Goal: Check status: Check status

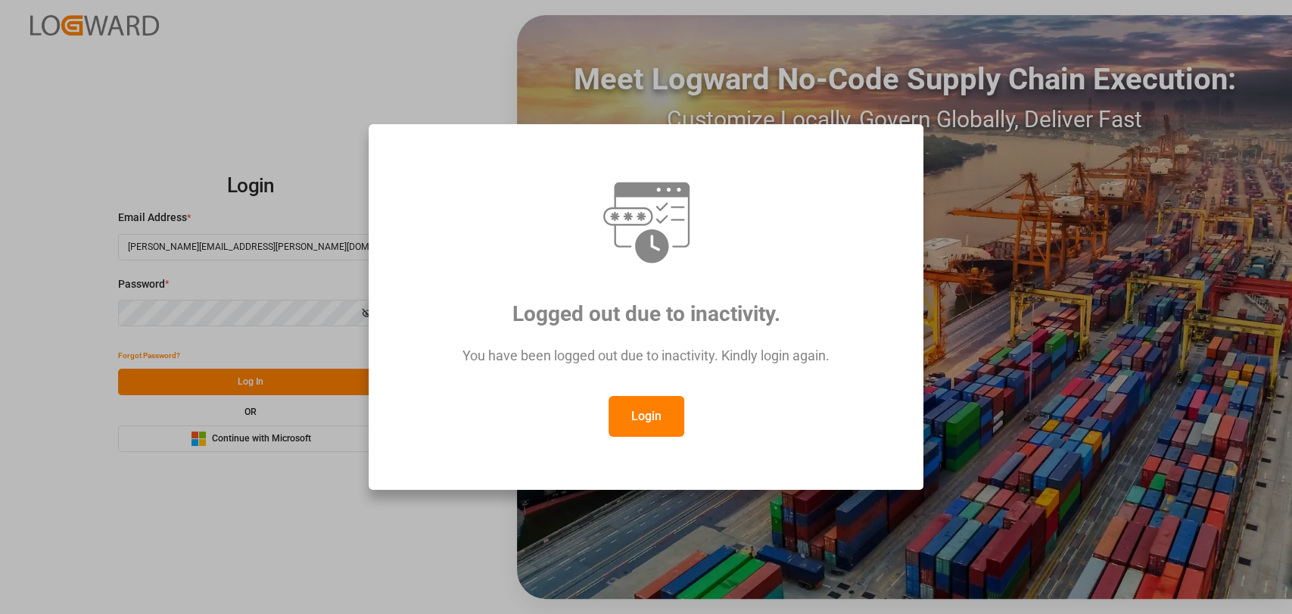
click at [636, 414] on button "Login" at bounding box center [647, 416] width 76 height 41
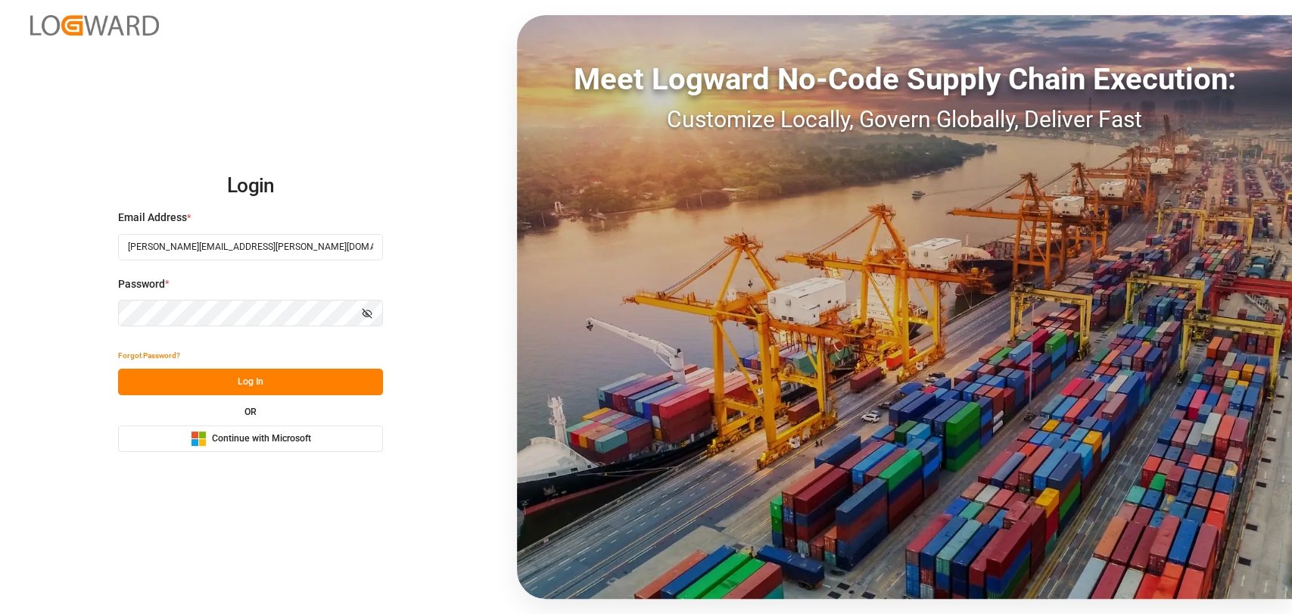
click at [262, 377] on button "Log In" at bounding box center [250, 382] width 265 height 27
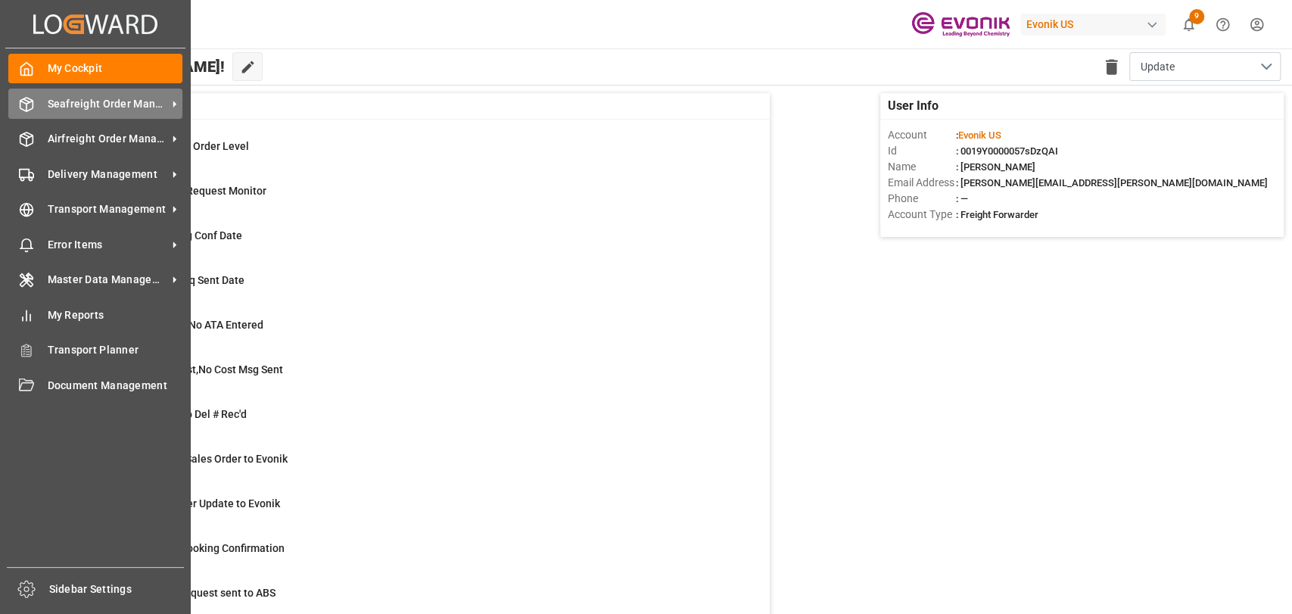
click at [30, 97] on div at bounding box center [21, 104] width 26 height 16
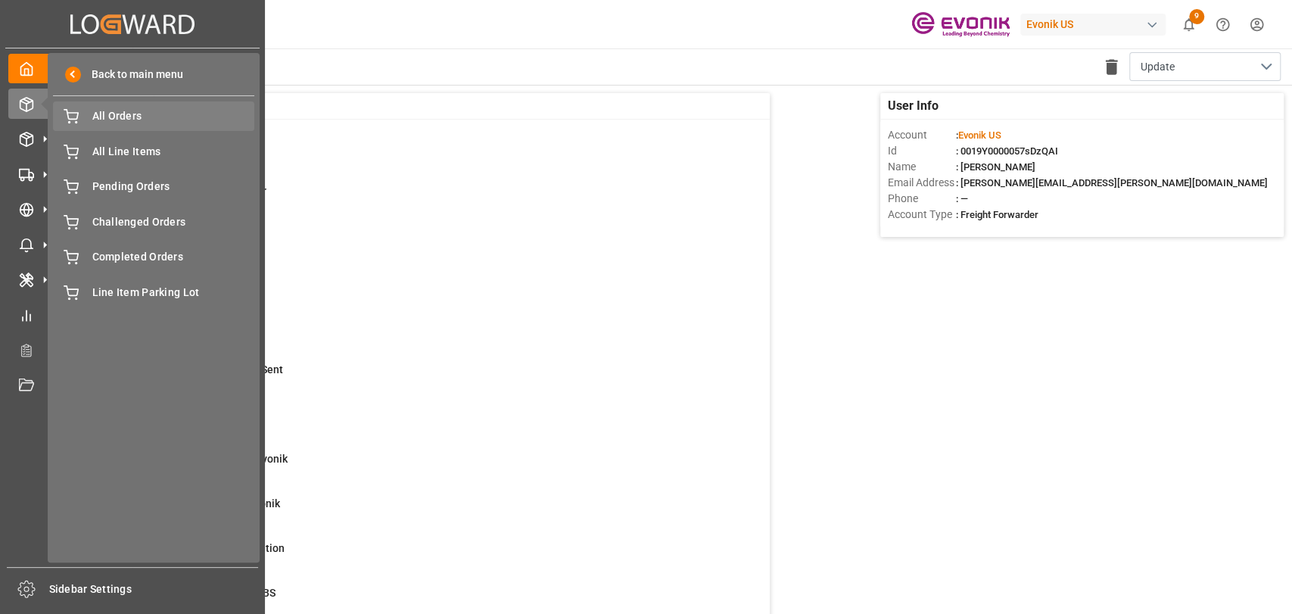
click at [101, 126] on div "All Orders All Orders" at bounding box center [153, 116] width 201 height 30
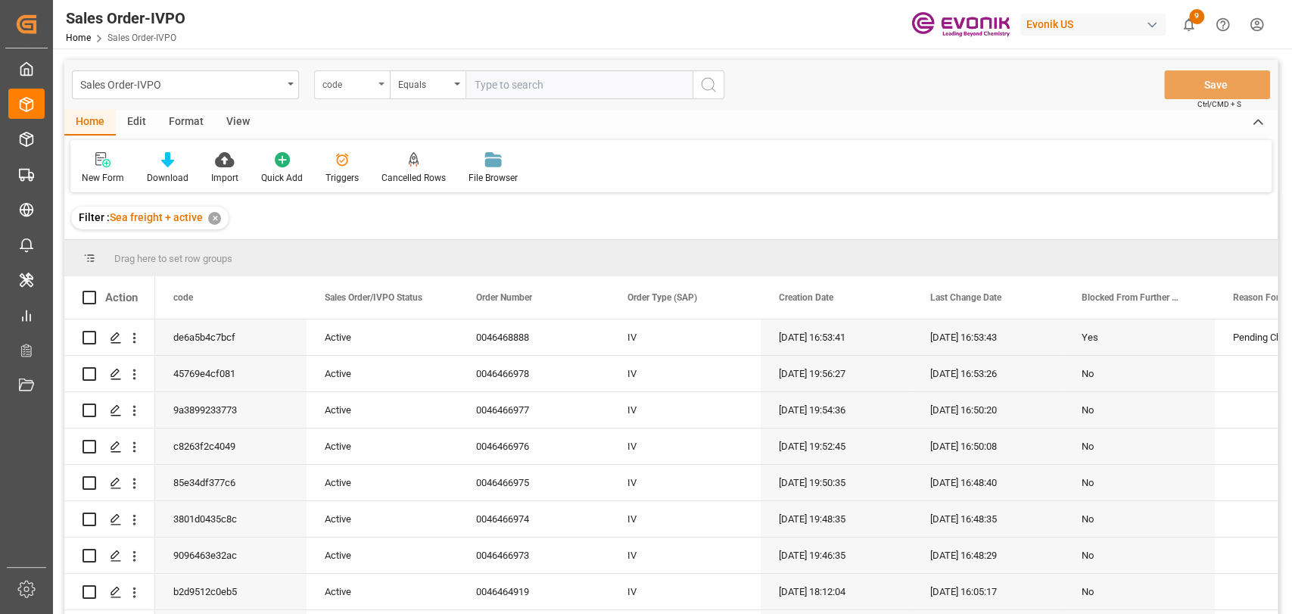
click at [346, 84] on div "code" at bounding box center [348, 82] width 51 height 17
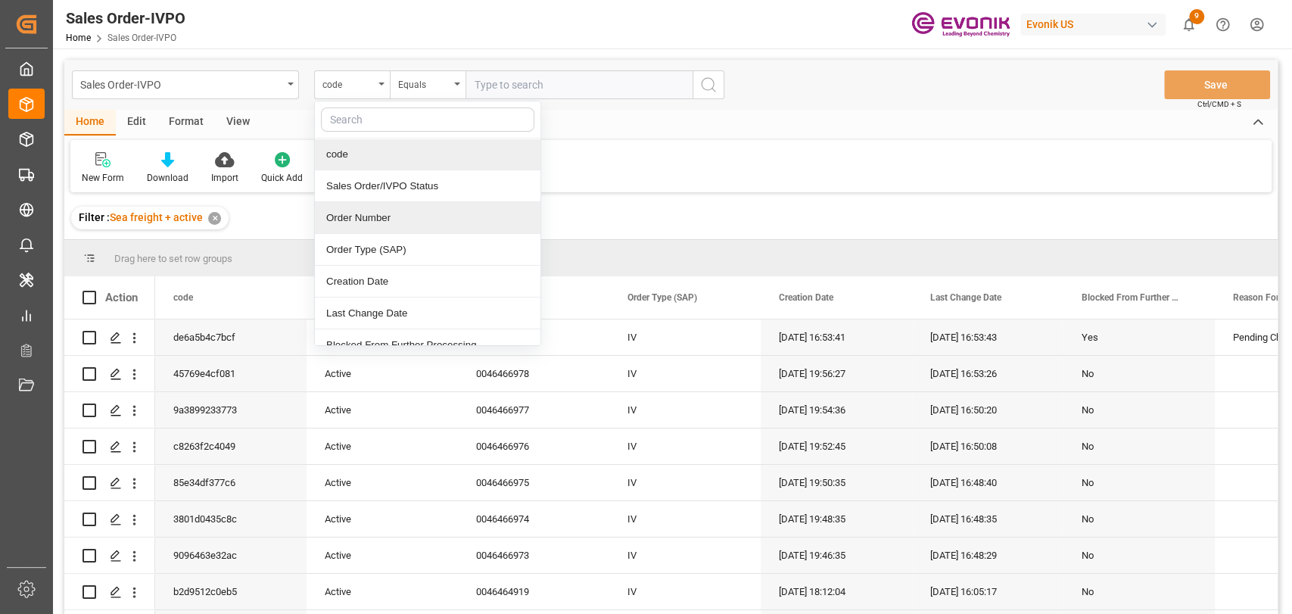
drag, startPoint x: 372, startPoint y: 207, endPoint x: 589, endPoint y: 120, distance: 233.8
click at [372, 207] on div "Order Number" at bounding box center [428, 218] width 226 height 32
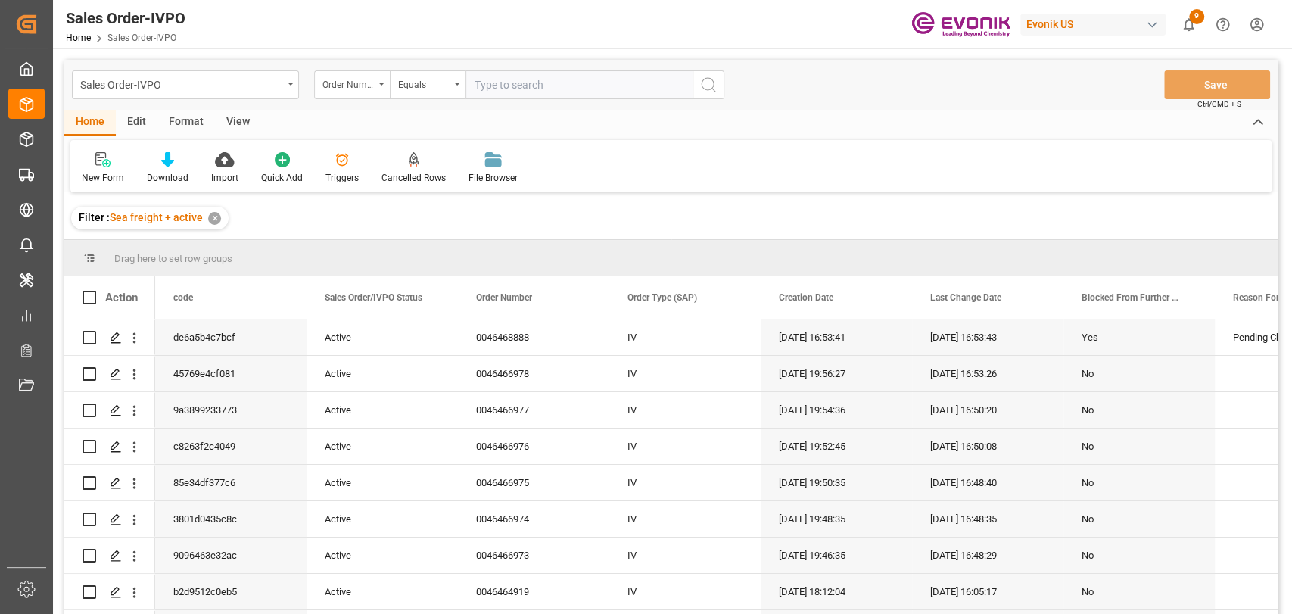
click at [591, 89] on input "text" at bounding box center [579, 84] width 227 height 29
type input "0046466243"
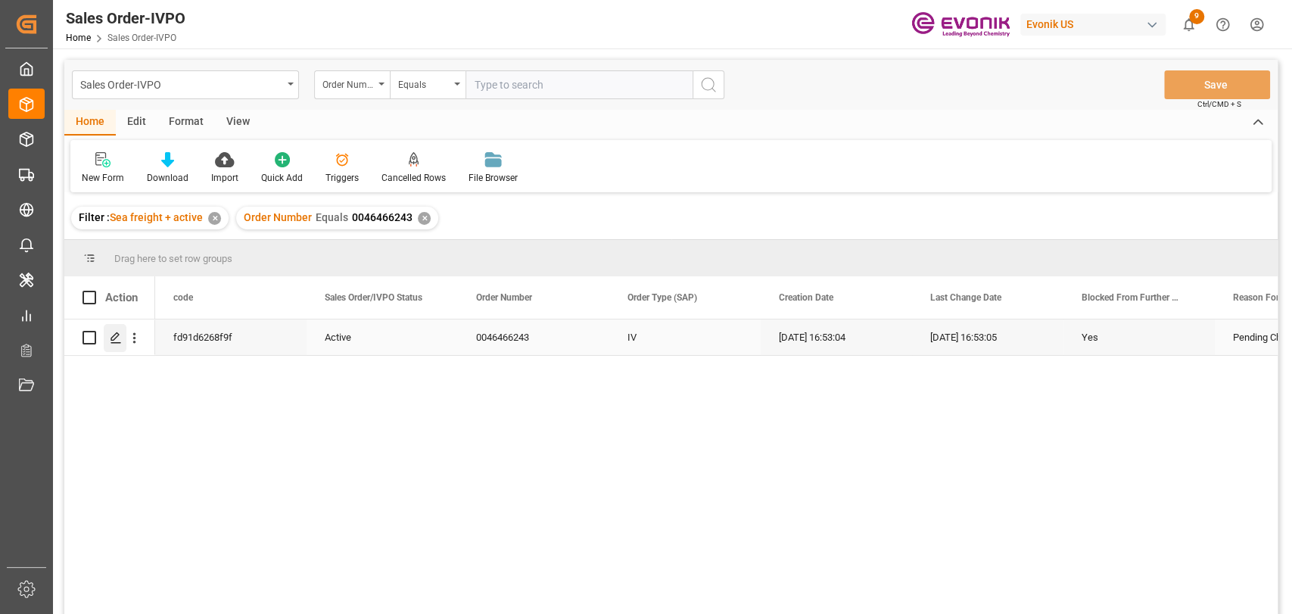
click at [116, 344] on div "Press SPACE to select this row." at bounding box center [115, 338] width 23 height 28
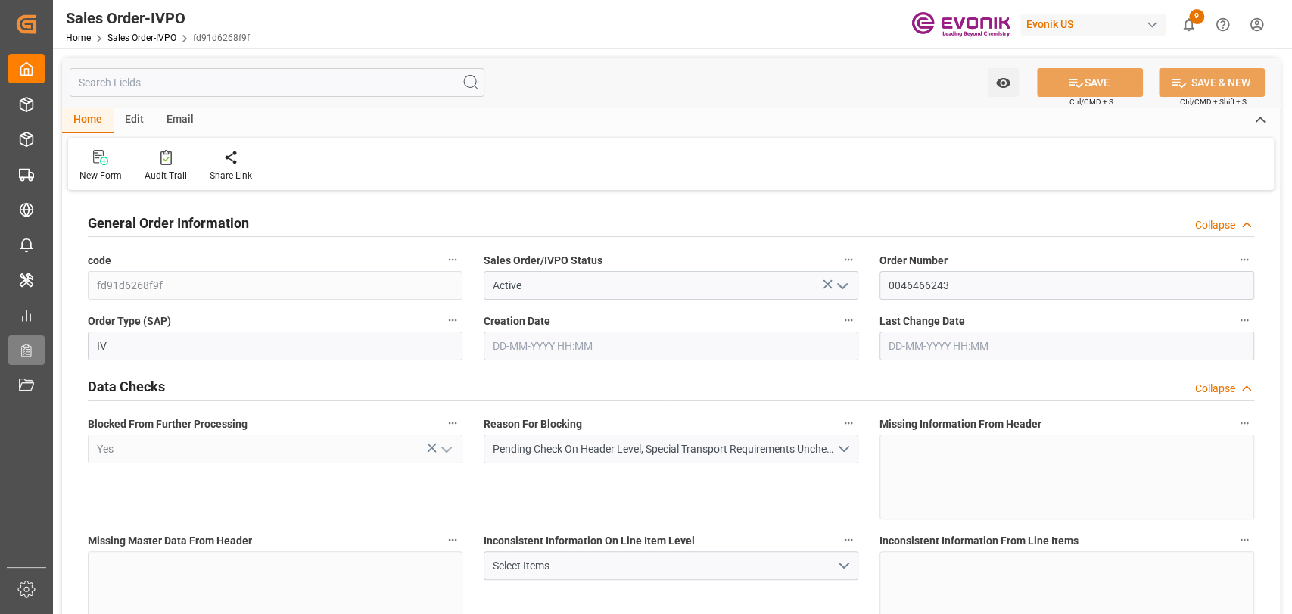
type input "[DATE] 16:53"
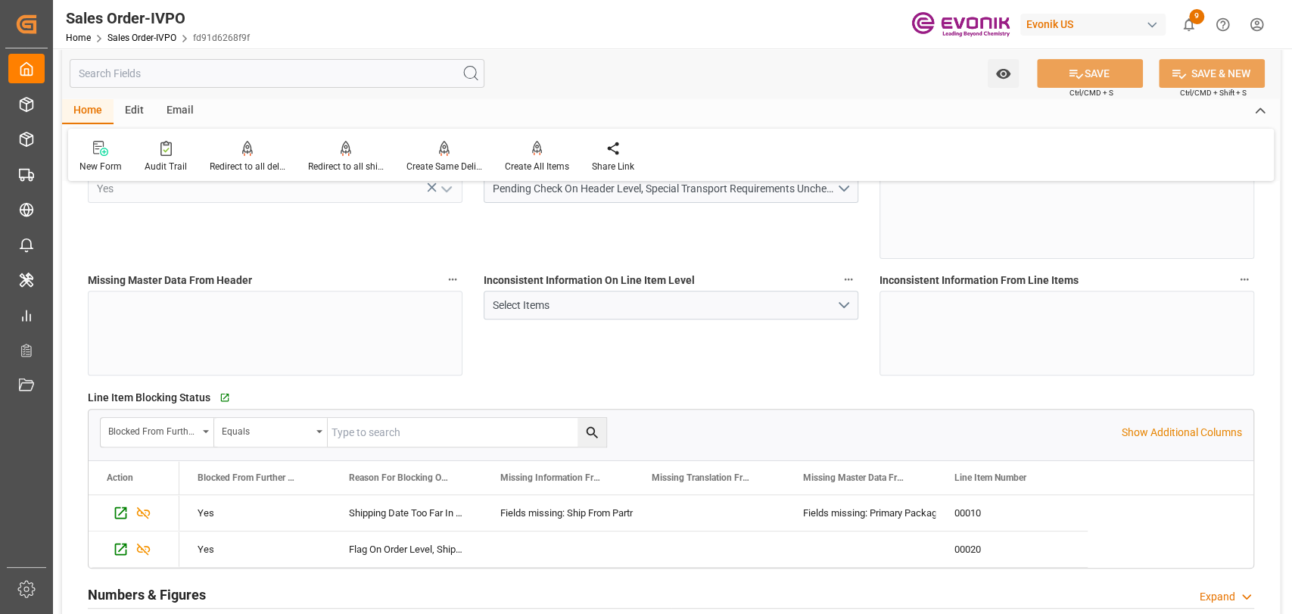
scroll to position [504, 0]
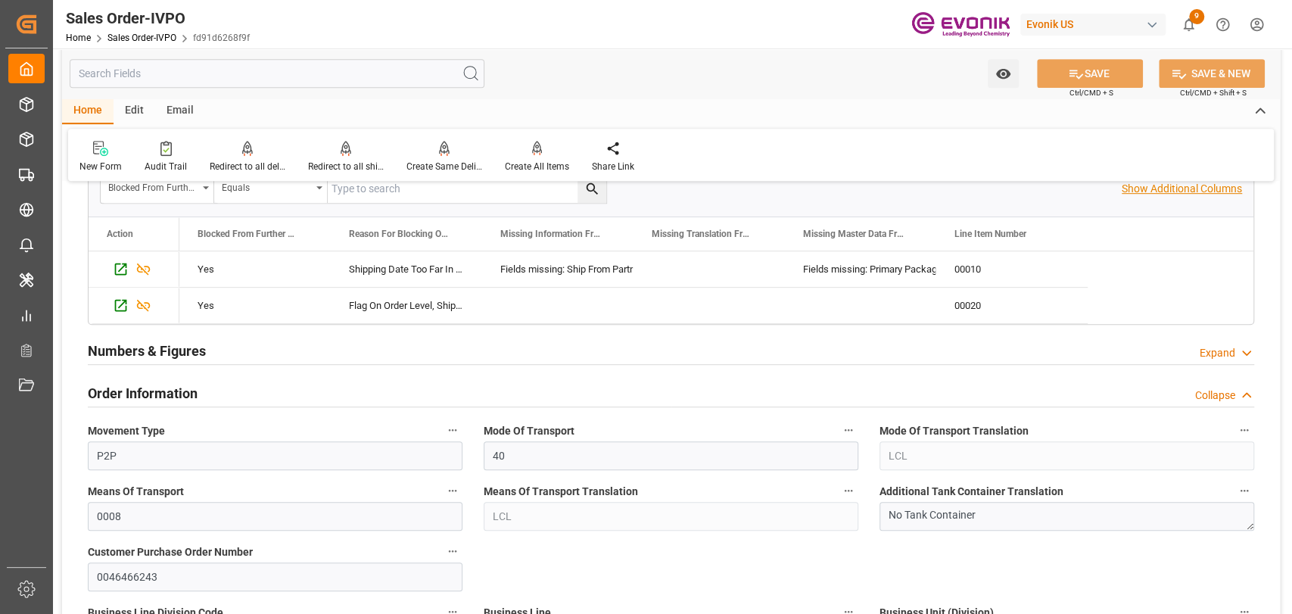
click at [1199, 183] on p "Show Additional Columns" at bounding box center [1182, 189] width 120 height 16
click at [984, 279] on div "00010" at bounding box center [1012, 269] width 151 height 36
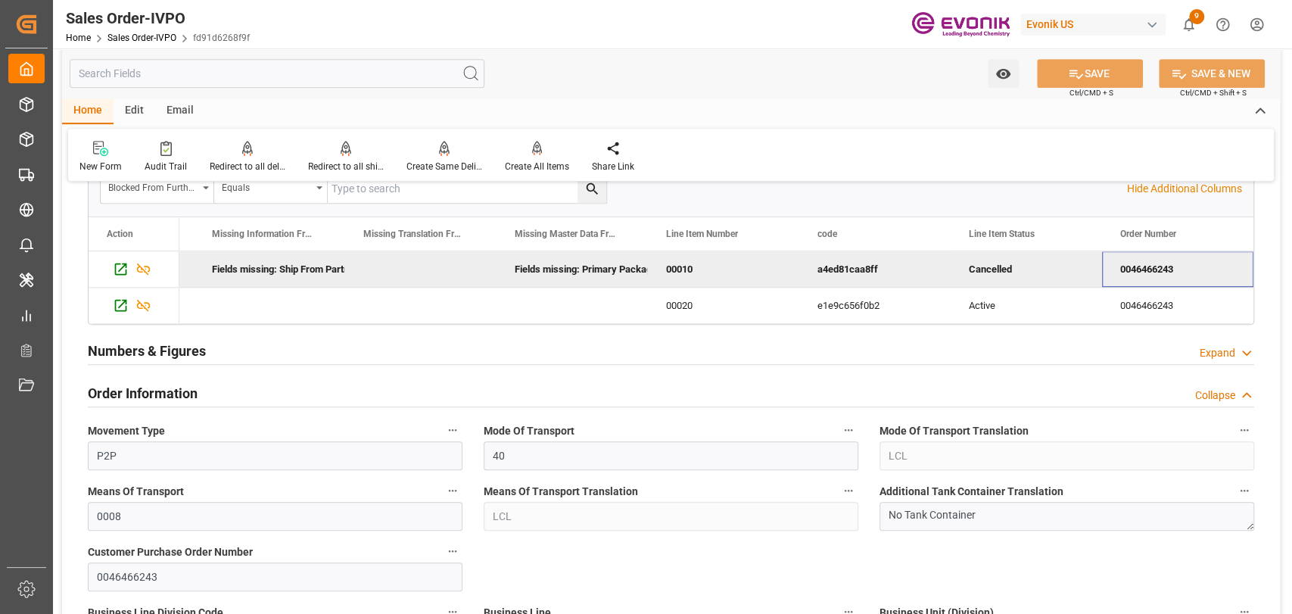
scroll to position [0, 440]
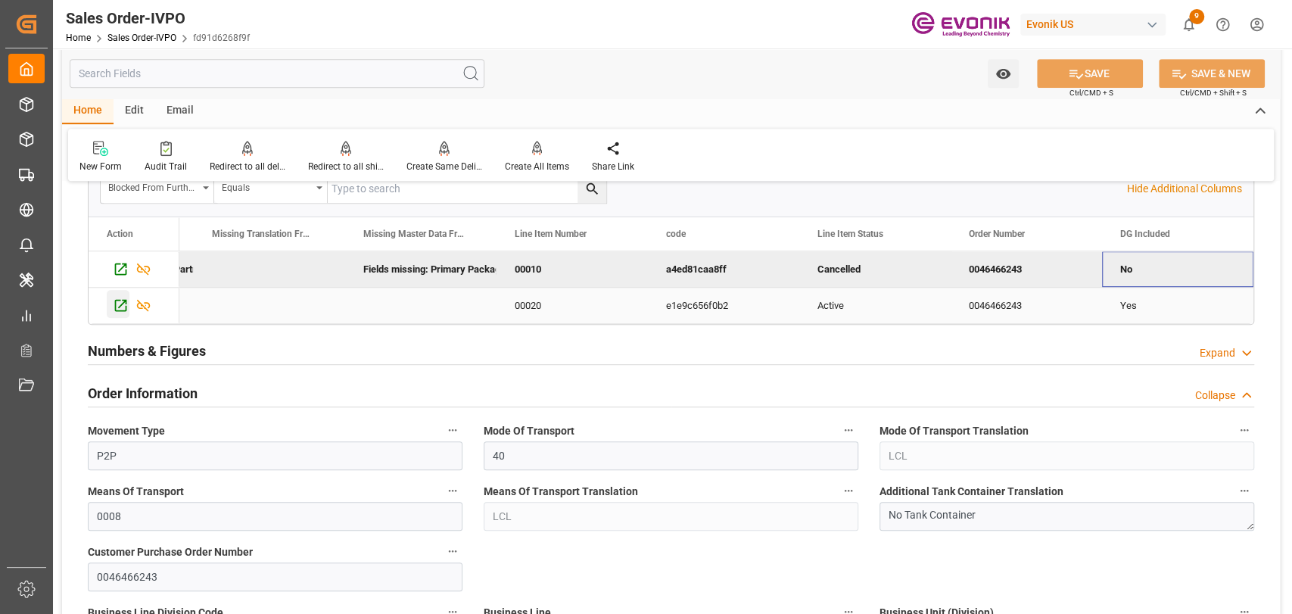
click at [117, 310] on icon "Press SPACE to select this row." at bounding box center [121, 306] width 12 height 12
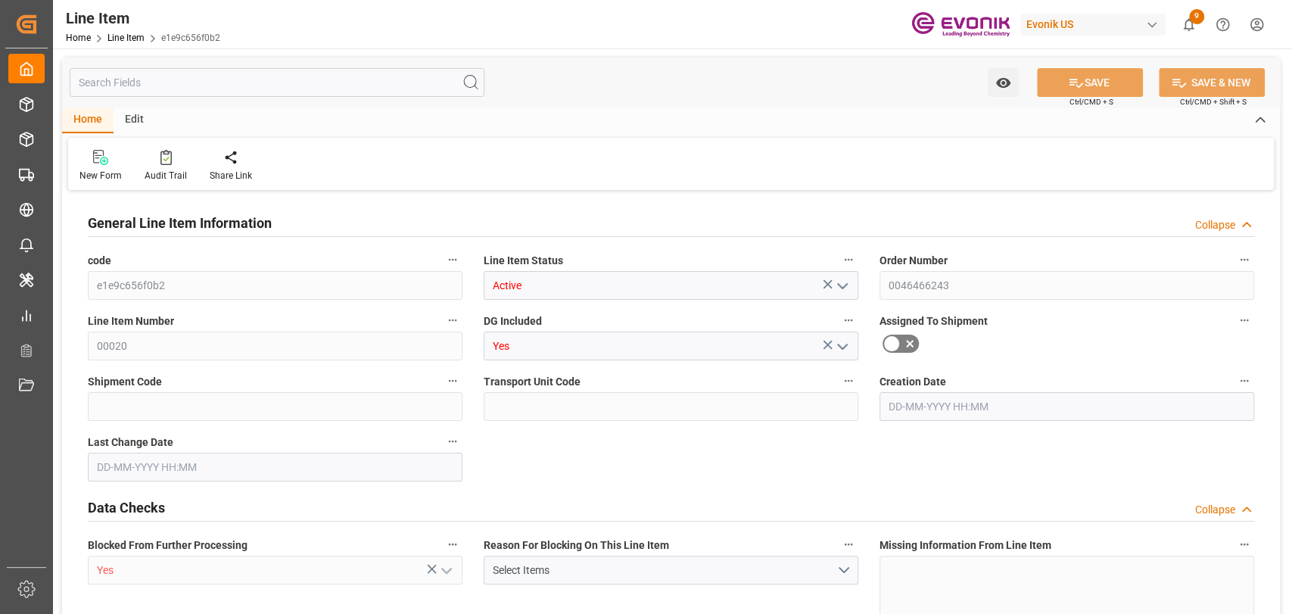
type input "1"
type input "422.18"
type input "380"
type input "0.6589"
type input "2"
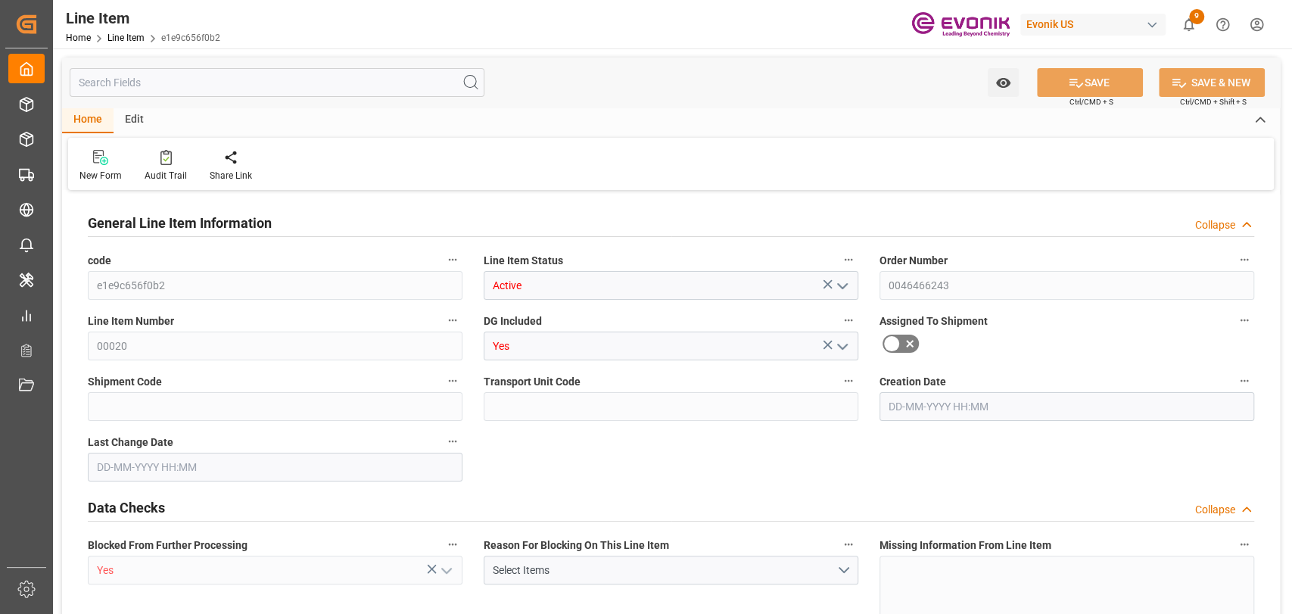
type input "3321.2"
type input "2"
type input "380"
type input "422.18"
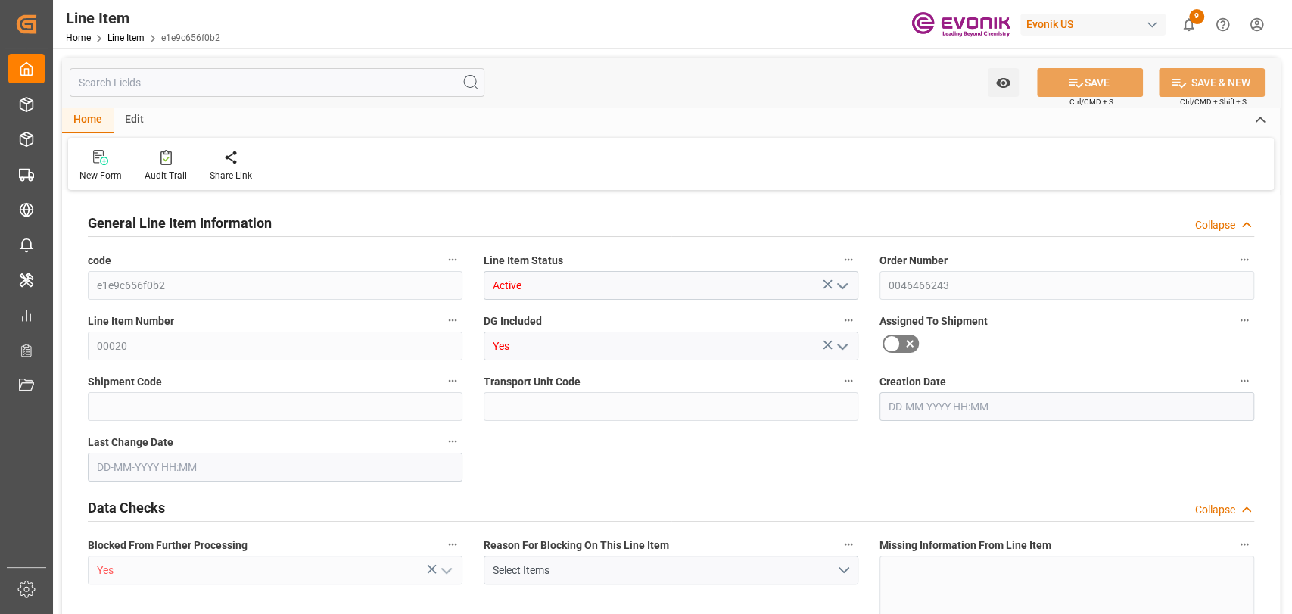
type input "458.18"
type input "380"
type input "0.6589"
type input "658.92"
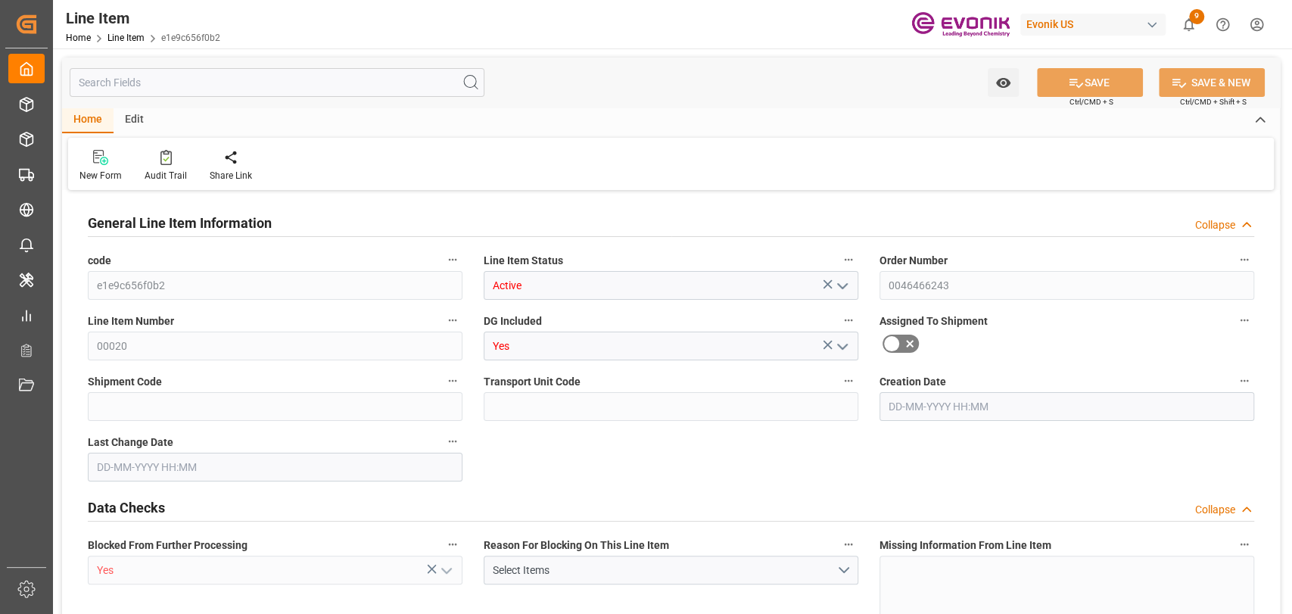
type input "0"
type input "[DATE] 16:53"
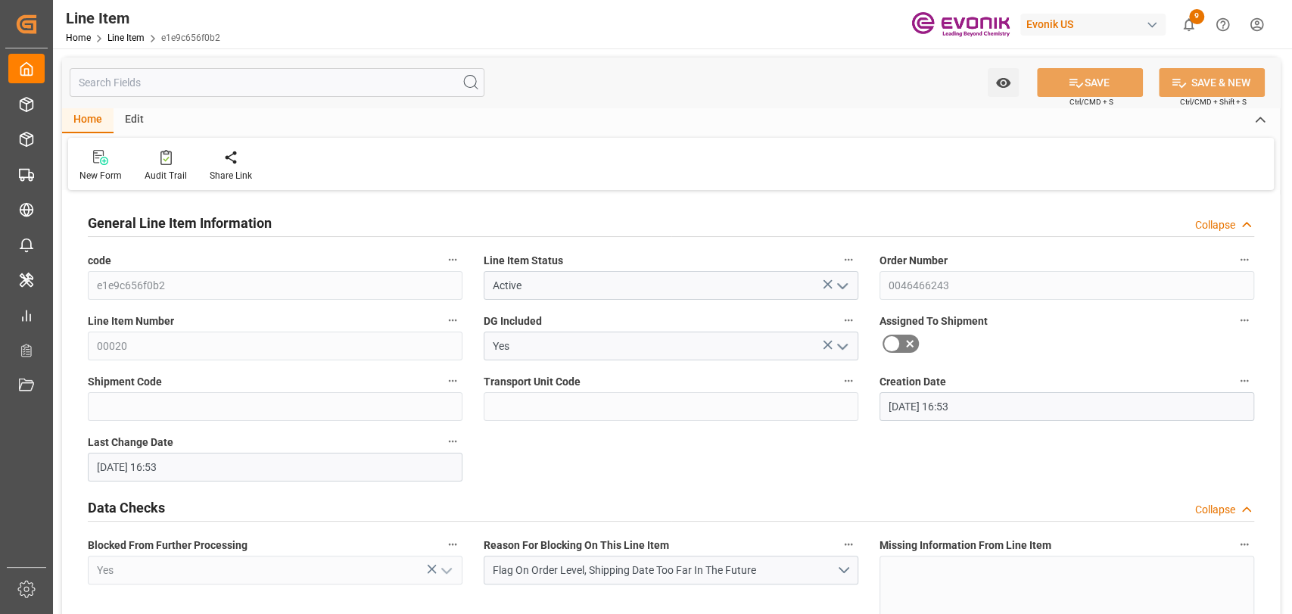
type input "[DATE] 16:53"
type input "01-11-2025"
type input "26-09-2025"
type input "19-09-2025"
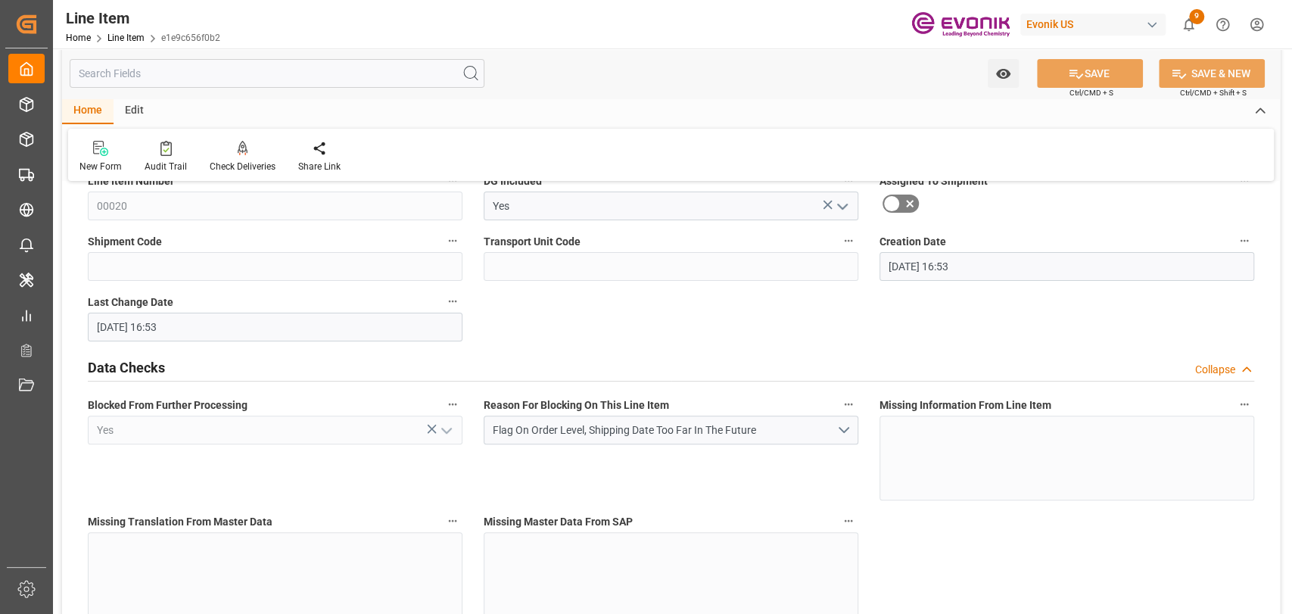
scroll to position [168, 0]
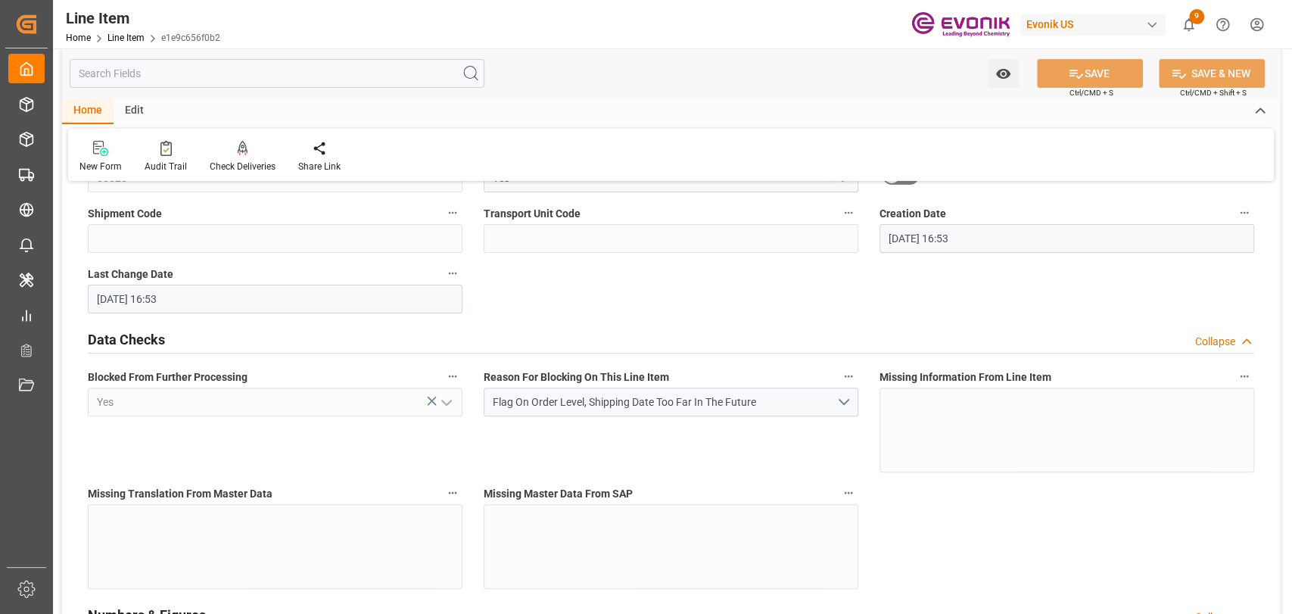
click at [206, 69] on input "text" at bounding box center [277, 73] width 415 height 29
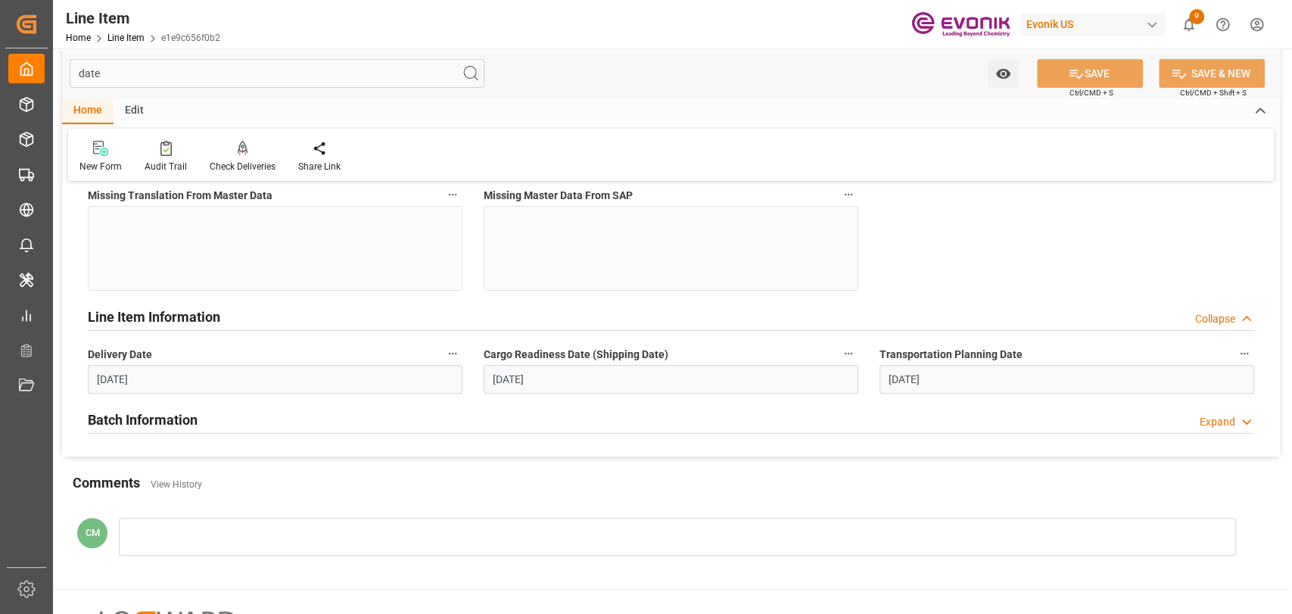
scroll to position [164, 0]
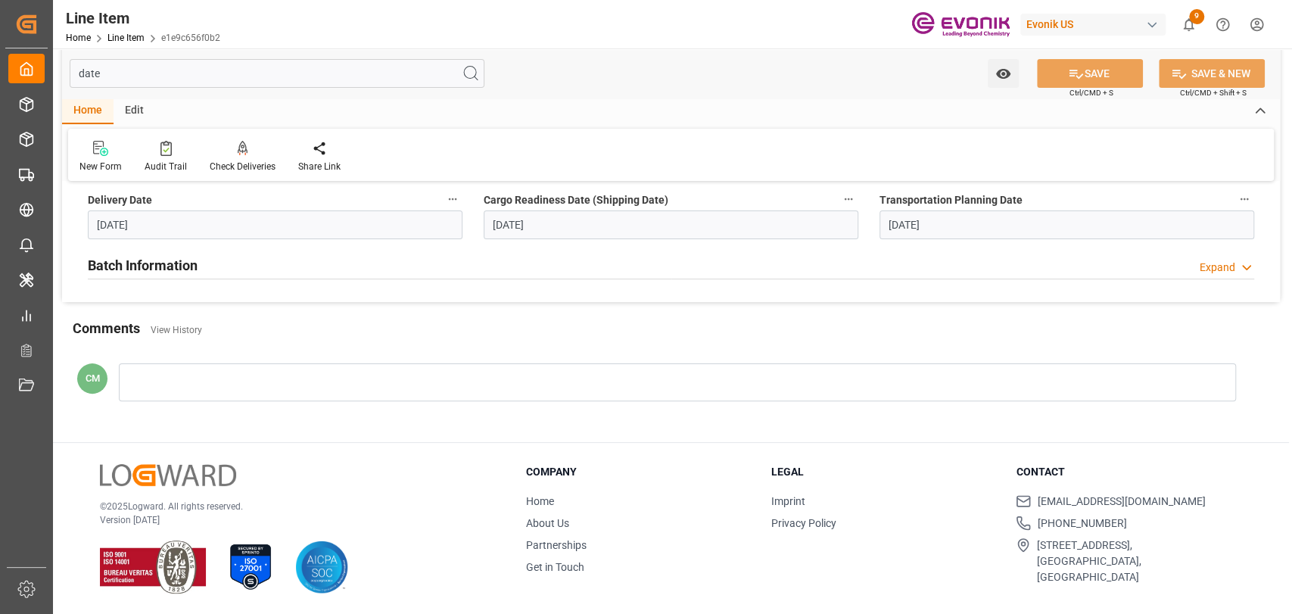
type input "date"
